Goal: Navigation & Orientation: Find specific page/section

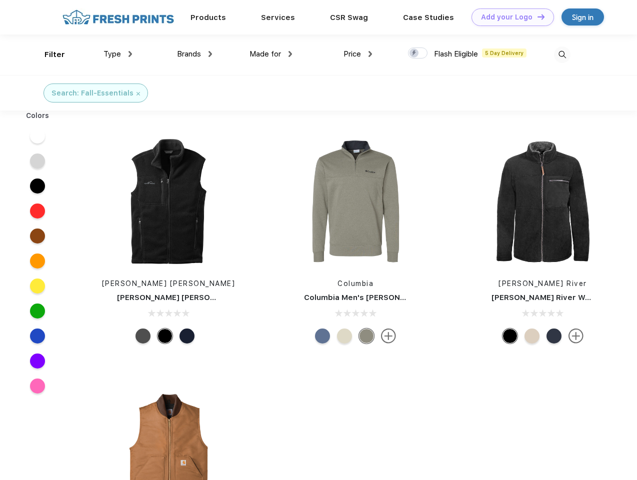
click at [509, 17] on link "Add your Logo Design Tool" at bounding box center [513, 18] width 83 height 18
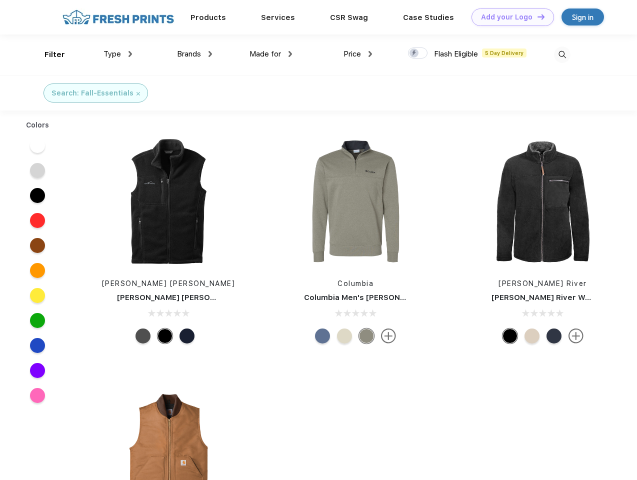
click at [0, 0] on div "Design Tool" at bounding box center [0, 0] width 0 height 0
click at [537, 17] on link "Add your Logo Design Tool" at bounding box center [513, 18] width 83 height 18
click at [48, 55] on div "Filter" at bounding box center [55, 55] width 21 height 12
click at [118, 54] on span "Type" at bounding box center [113, 54] width 18 height 9
click at [195, 54] on span "Brands" at bounding box center [189, 54] width 24 height 9
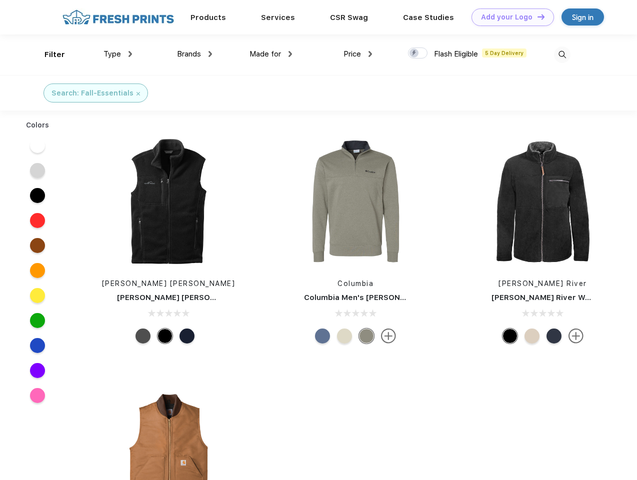
click at [271, 54] on span "Made for" at bounding box center [266, 54] width 32 height 9
click at [358, 54] on span "Price" at bounding box center [353, 54] width 18 height 9
click at [418, 54] on div at bounding box center [418, 53] width 20 height 11
click at [415, 54] on input "checkbox" at bounding box center [411, 50] width 7 height 7
click at [562, 55] on img at bounding box center [562, 55] width 17 height 17
